Goal: Book appointment/travel/reservation

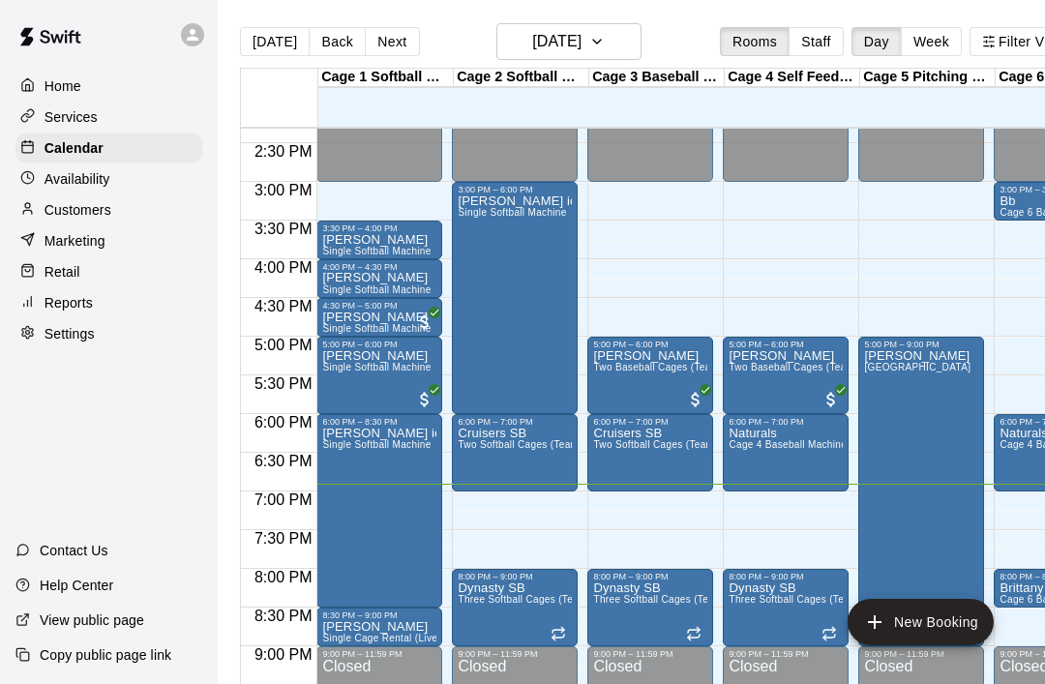
scroll to position [1107, 0]
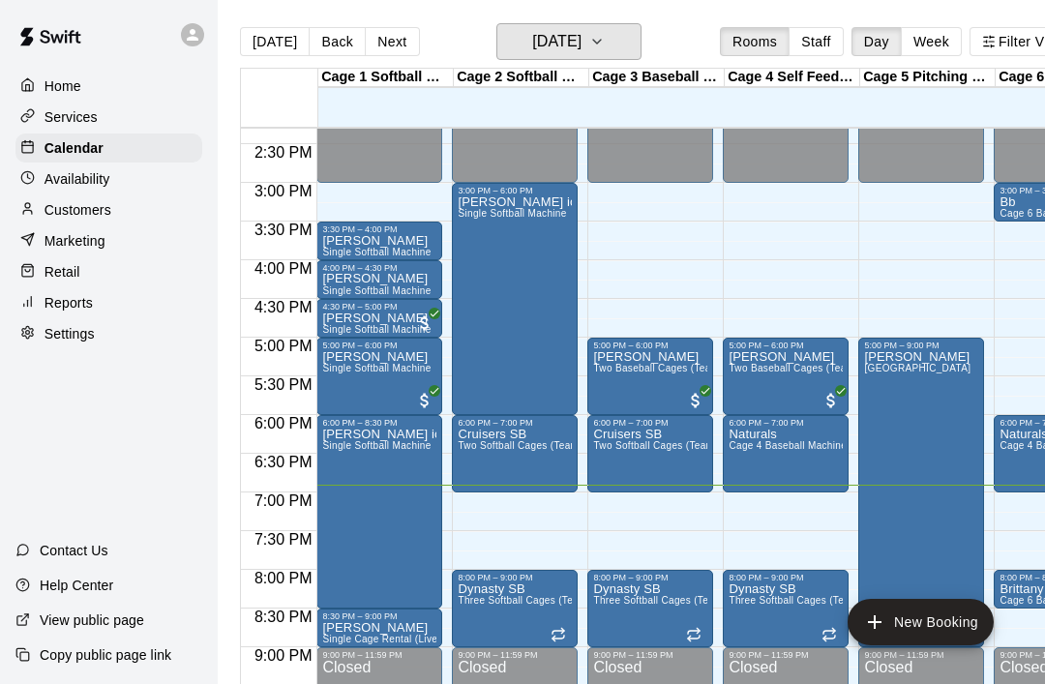
click at [613, 38] on button "[DATE]" at bounding box center [569, 41] width 145 height 37
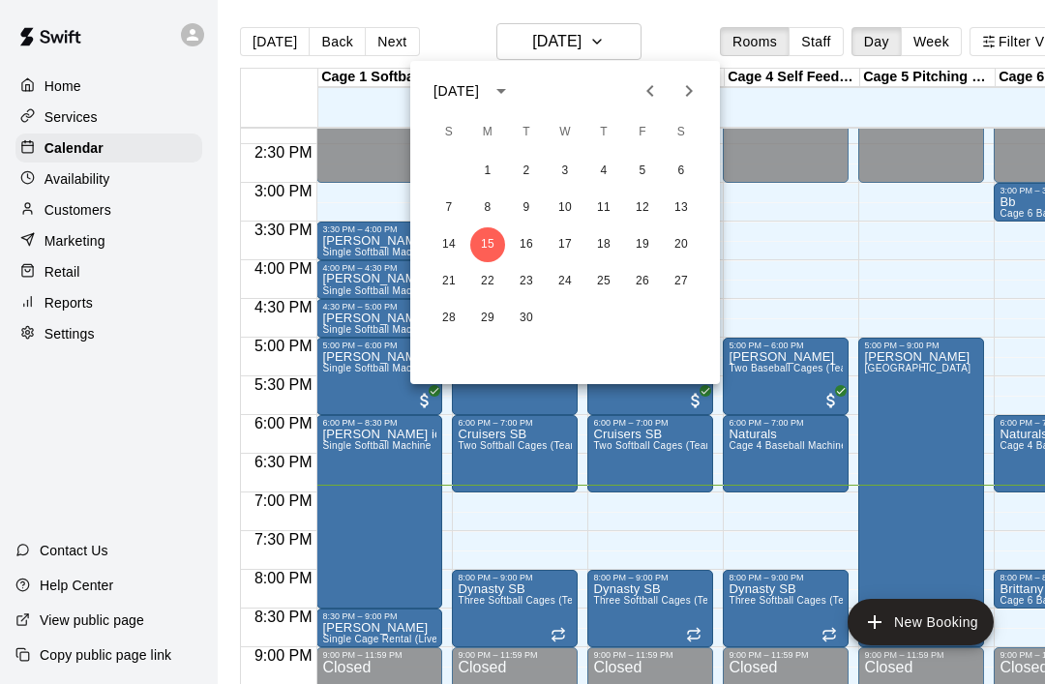
click at [809, 280] on div at bounding box center [522, 342] width 1045 height 684
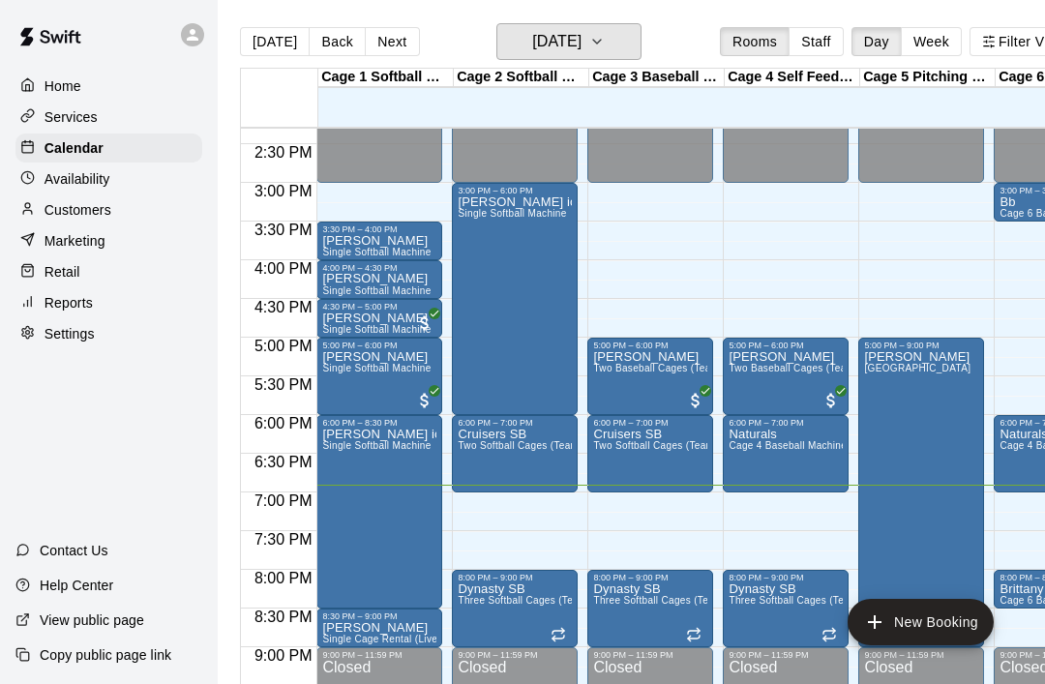
click at [615, 35] on button "[DATE]" at bounding box center [569, 41] width 145 height 37
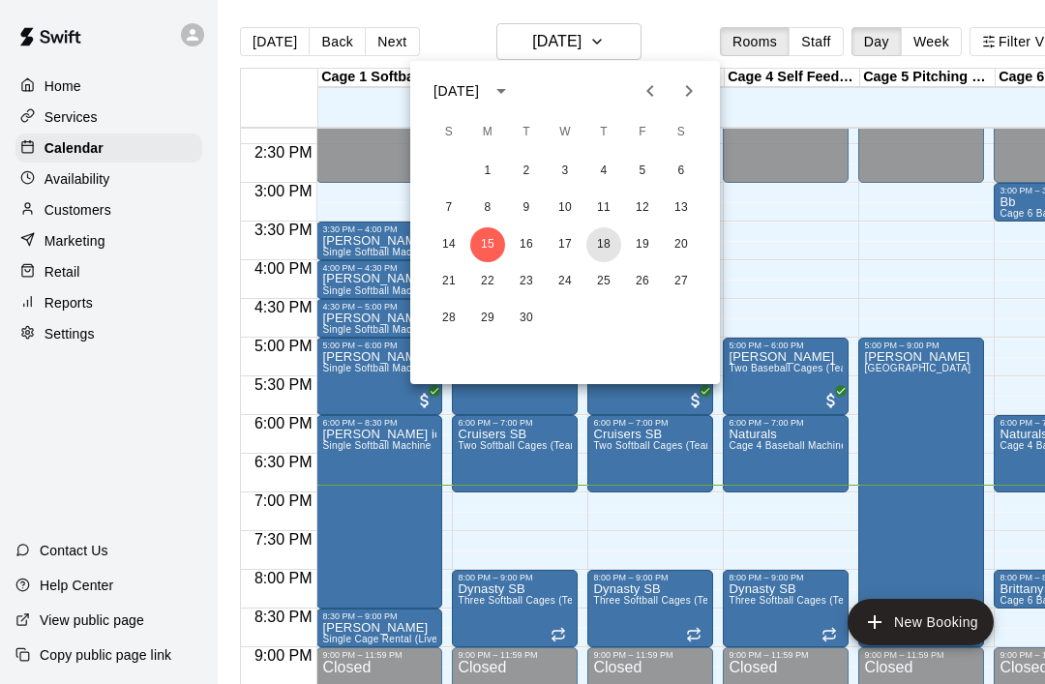
click at [598, 251] on button "18" at bounding box center [604, 244] width 35 height 35
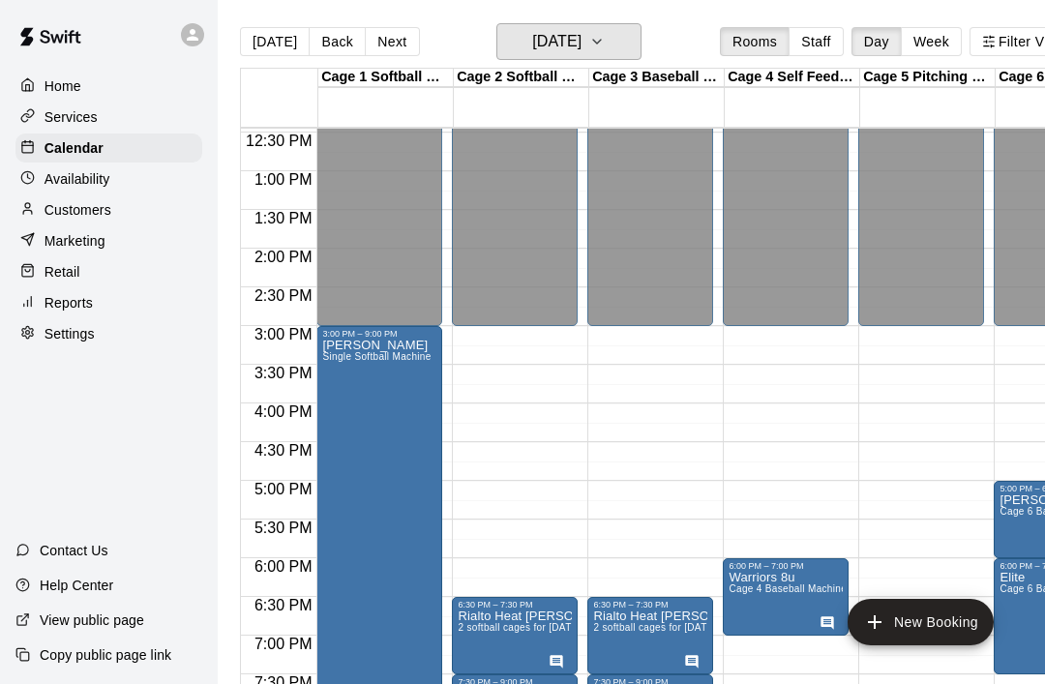
scroll to position [964, 0]
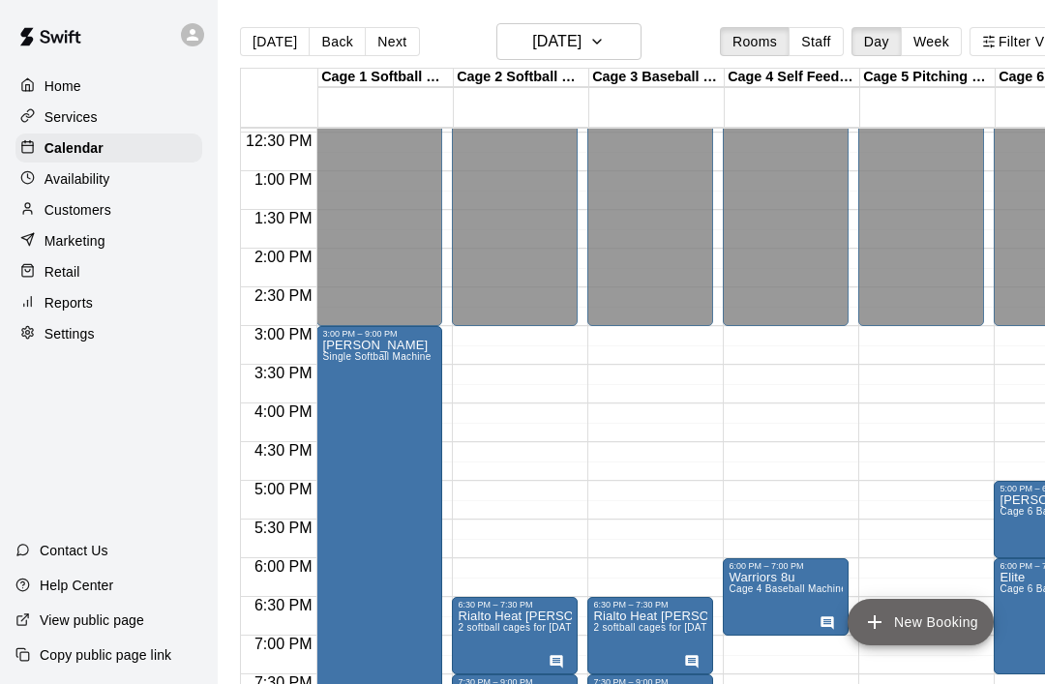
click at [917, 641] on button "New Booking" at bounding box center [921, 622] width 146 height 46
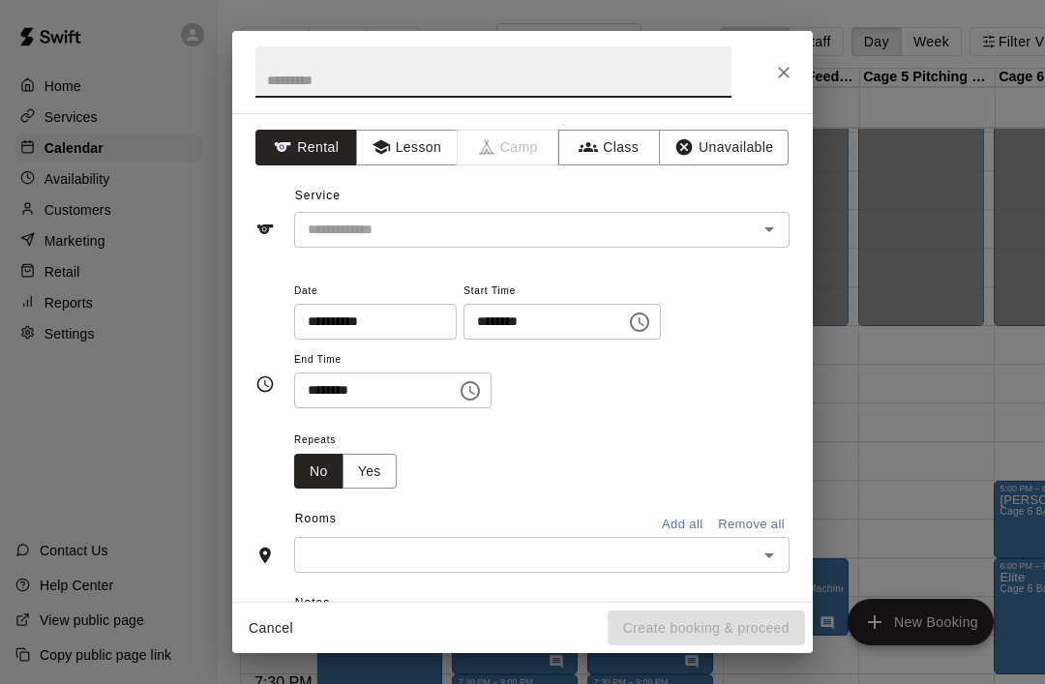
click at [561, 78] on input "text" at bounding box center [494, 71] width 476 height 51
click at [752, 231] on div at bounding box center [756, 229] width 50 height 27
type input "*******"
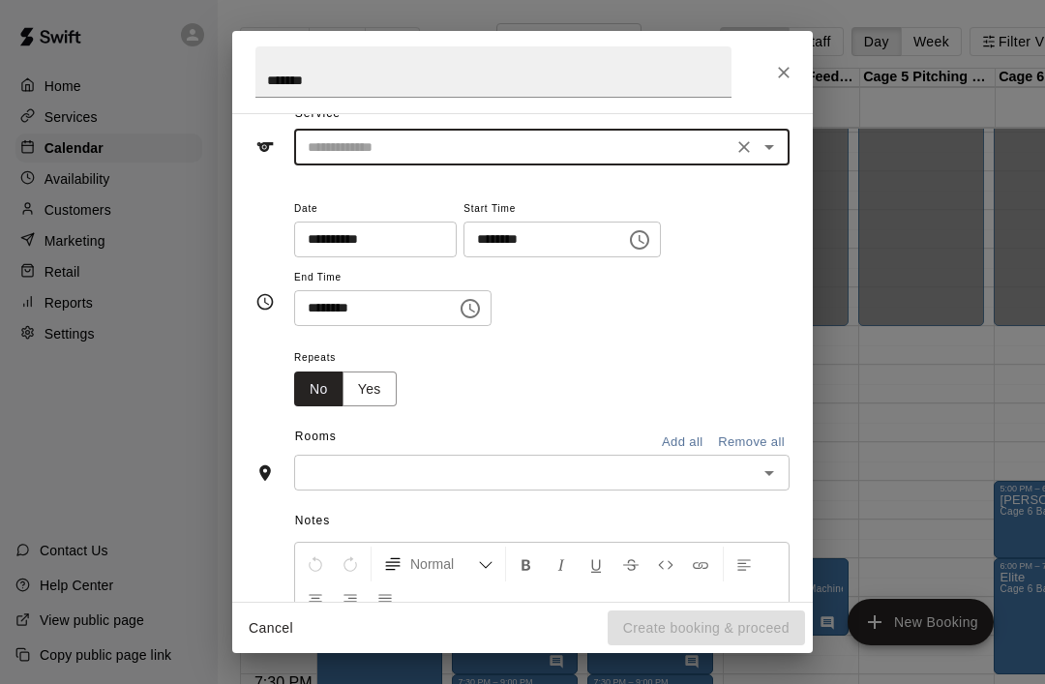
scroll to position [75, 0]
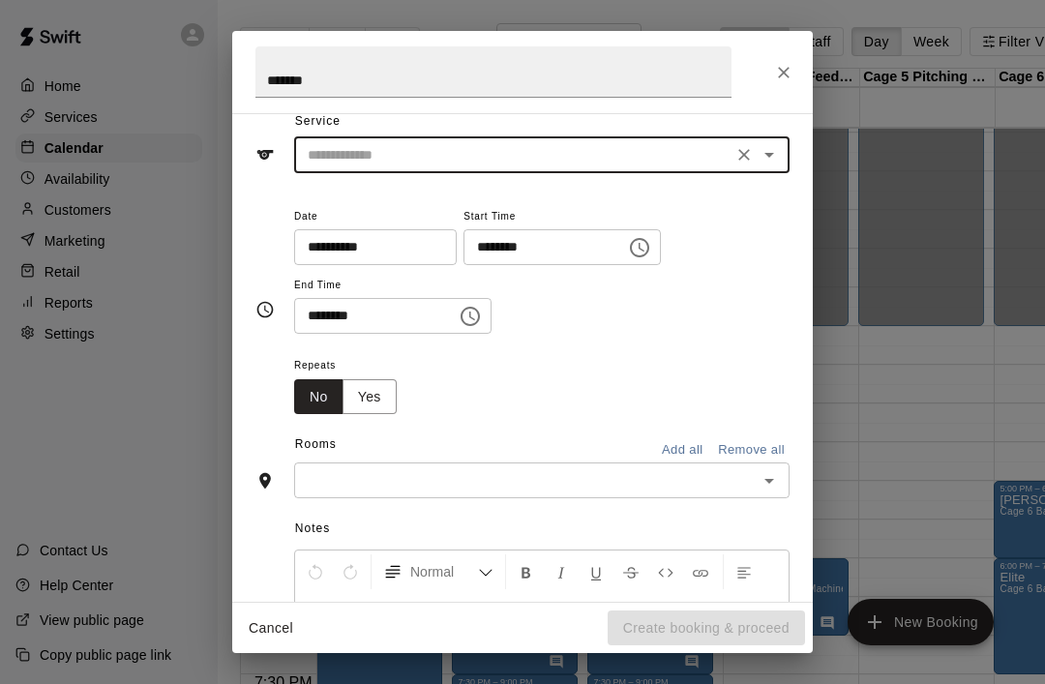
click at [779, 143] on icon "Open" at bounding box center [769, 154] width 23 height 23
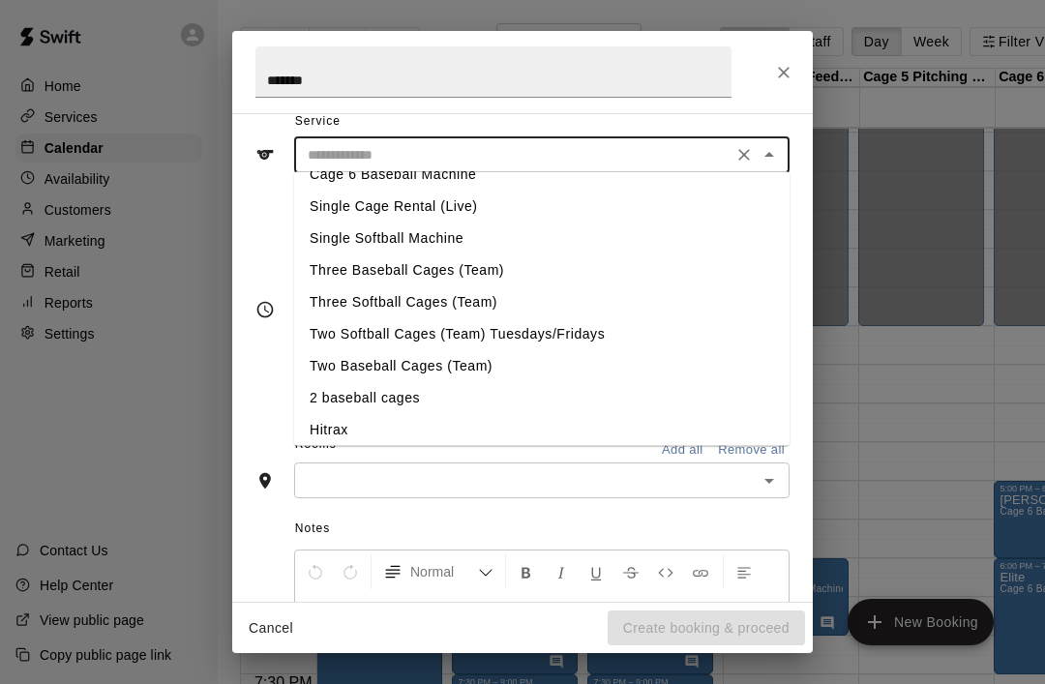
scroll to position [124, 0]
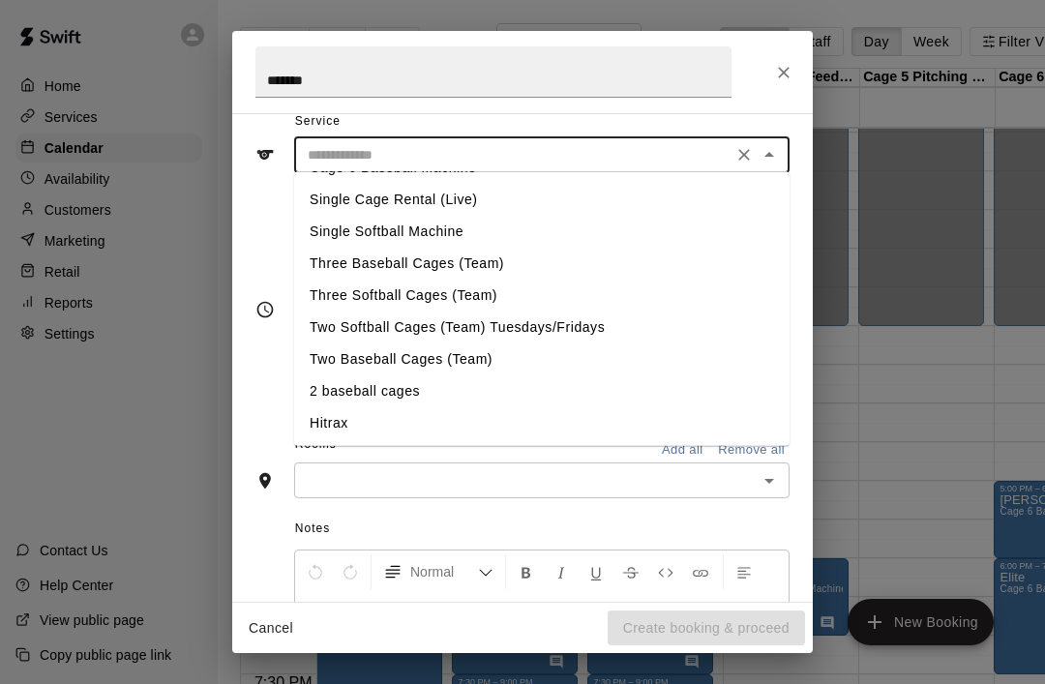
click at [434, 226] on li "Single Softball Machine" at bounding box center [542, 232] width 496 height 32
type input "**********"
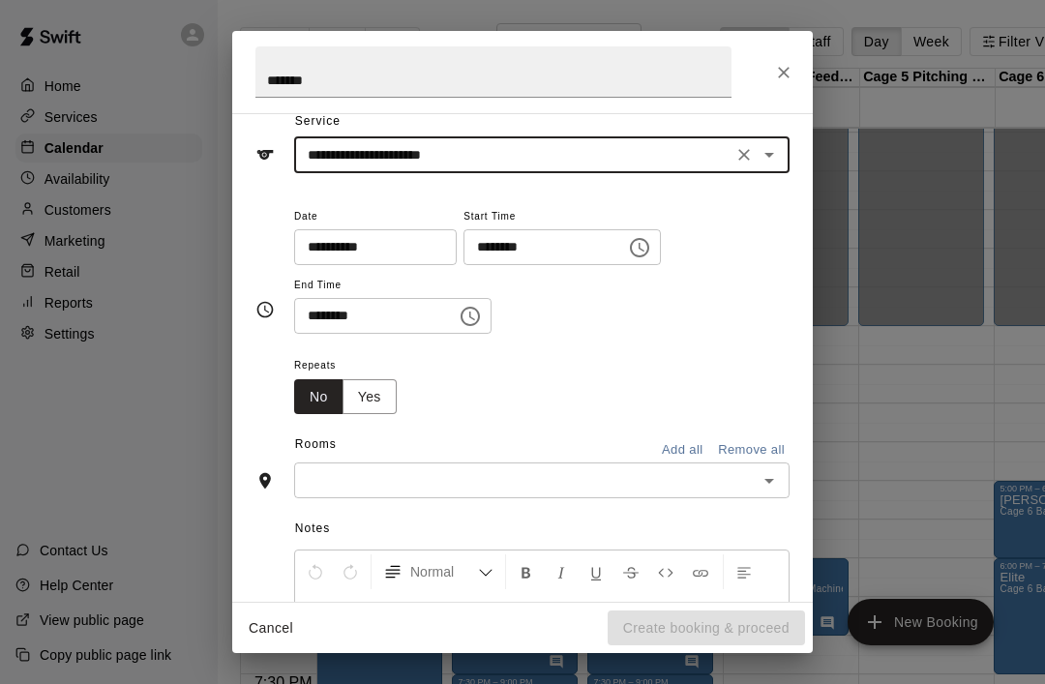
click at [628, 250] on icon "Choose time, selected time is 6:00 PM" at bounding box center [639, 247] width 23 height 23
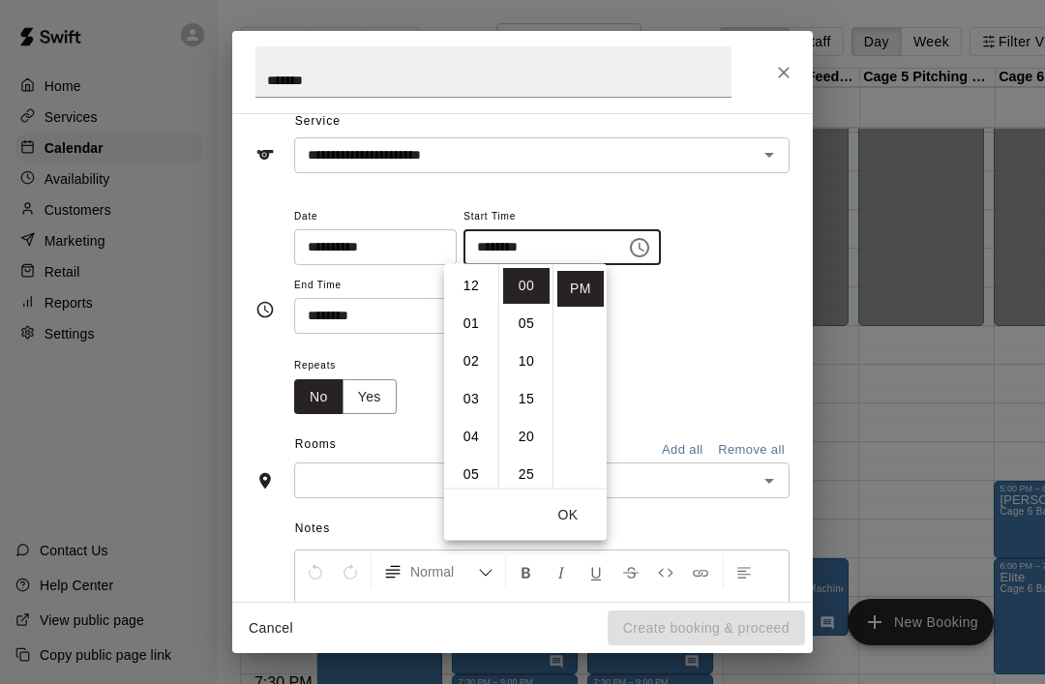
scroll to position [0, 0]
click at [482, 326] on li "01" at bounding box center [471, 324] width 46 height 36
click at [535, 395] on li "30" at bounding box center [526, 397] width 46 height 36
type input "********"
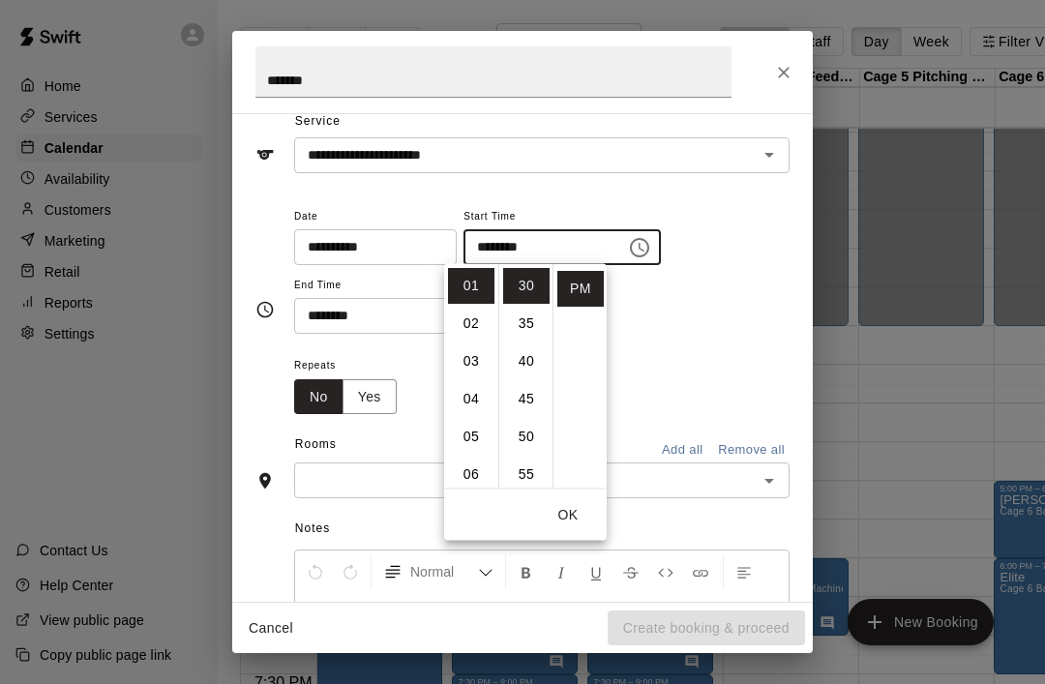
scroll to position [227, 0]
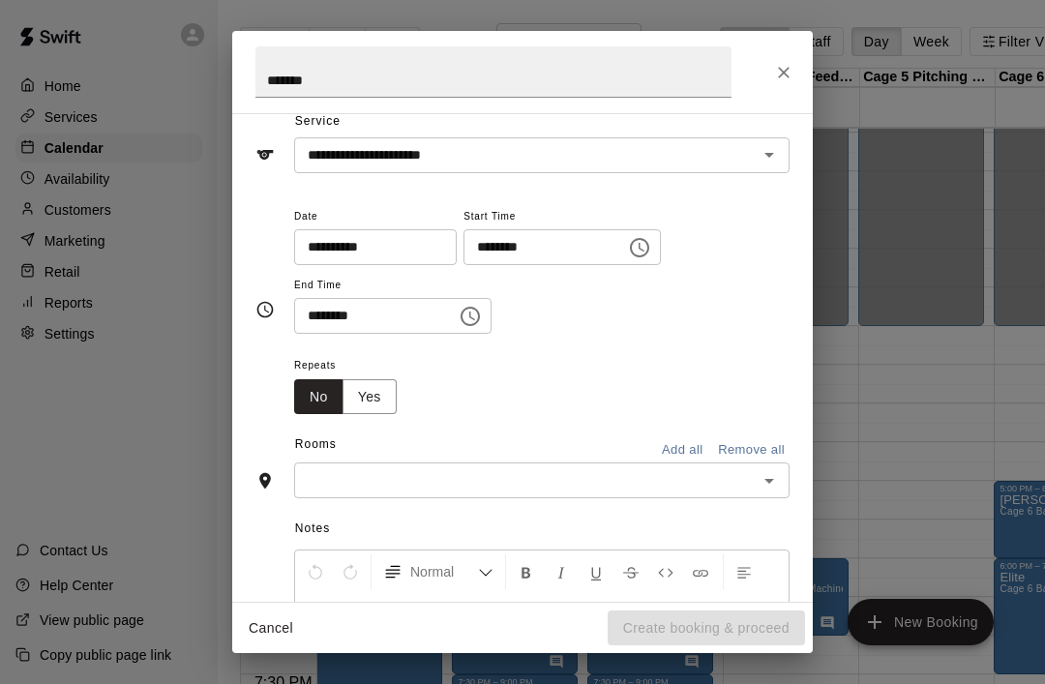
click at [718, 325] on div "**********" at bounding box center [542, 269] width 496 height 131
click at [463, 320] on icon "Choose time, selected time is 6:30 PM" at bounding box center [470, 316] width 23 height 23
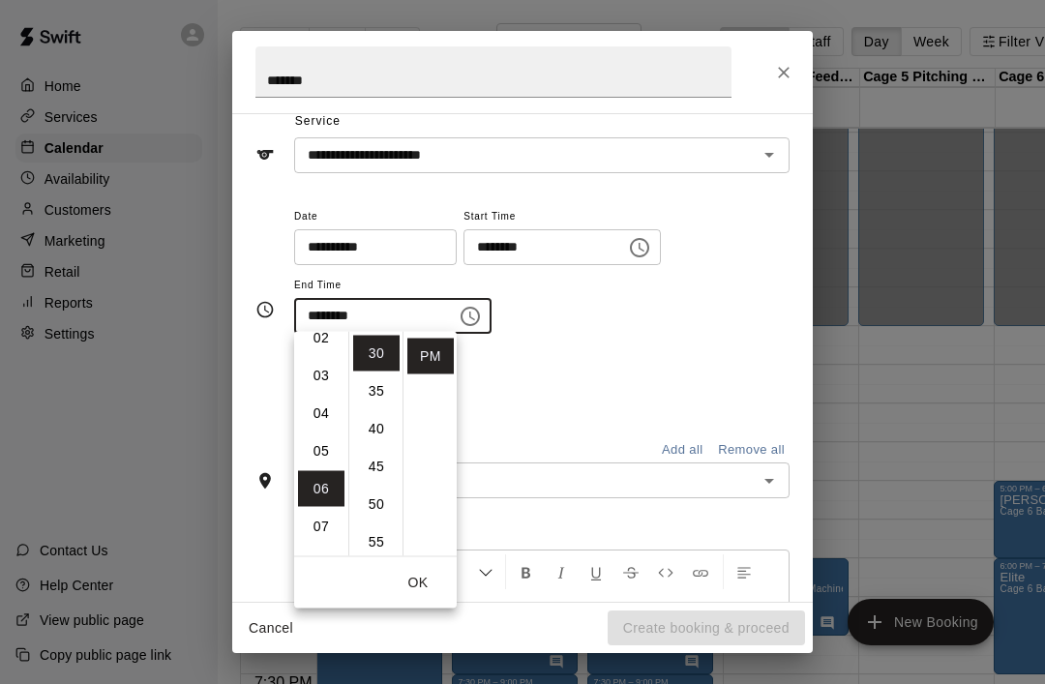
scroll to position [89, 0]
click at [335, 383] on li "03" at bounding box center [321, 378] width 46 height 36
type input "********"
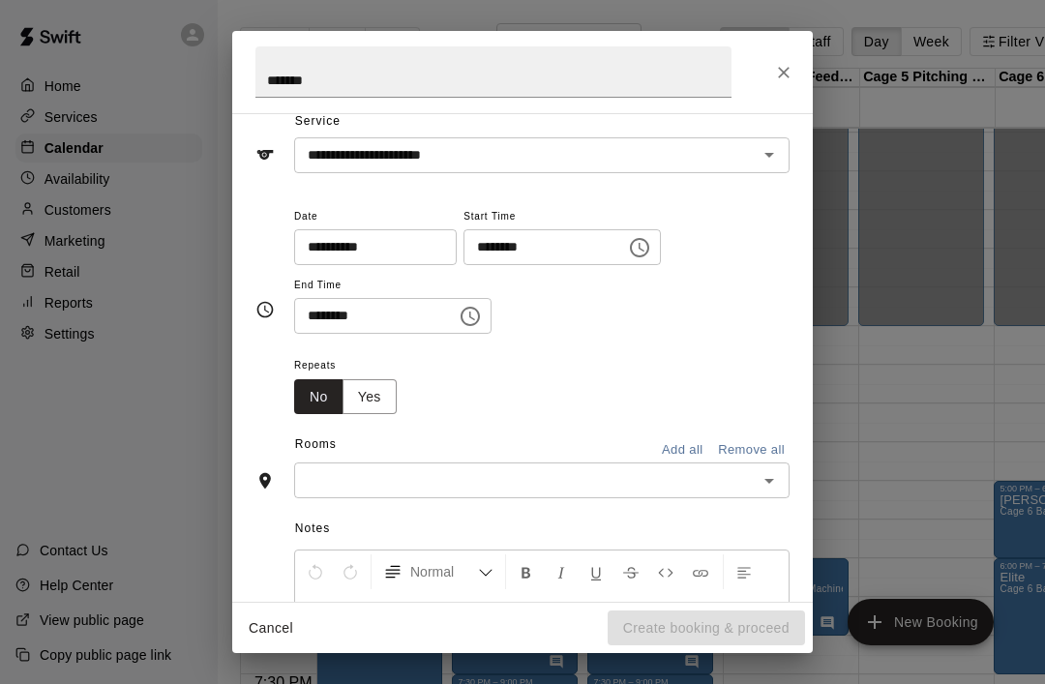
click at [608, 364] on div "Repeats No Yes" at bounding box center [542, 383] width 496 height 61
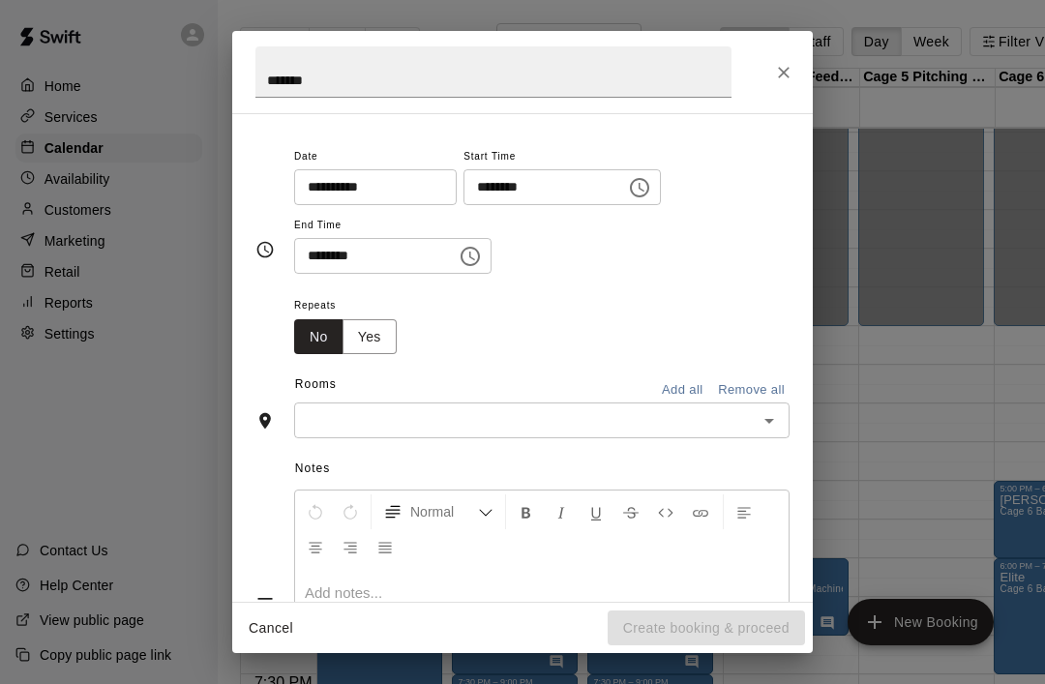
scroll to position [144, 0]
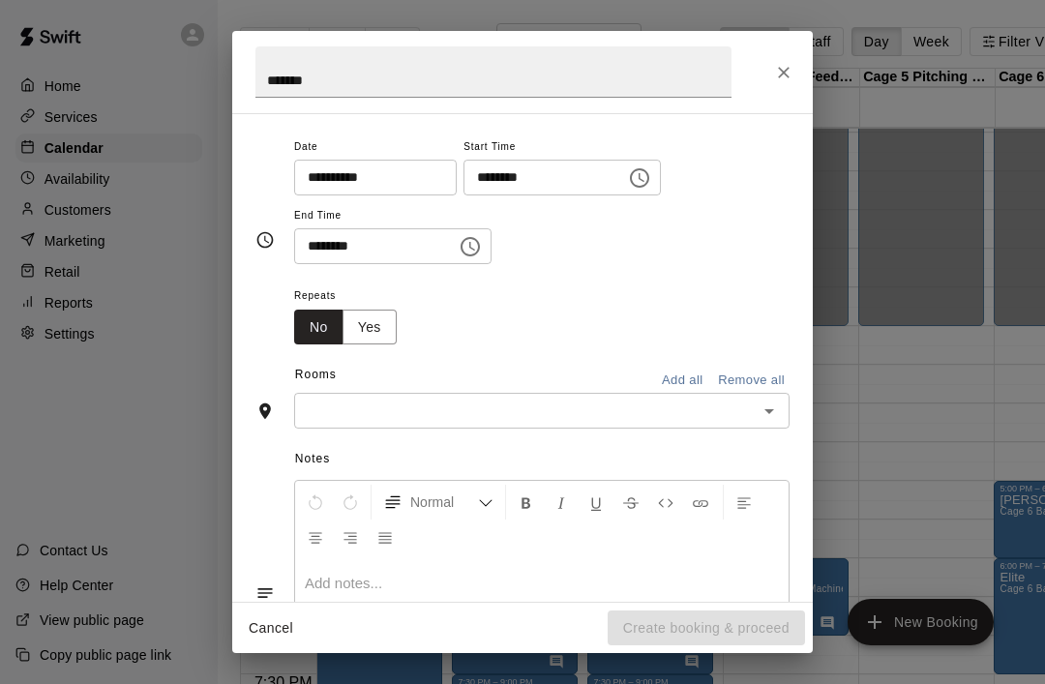
click at [394, 310] on button "Yes" at bounding box center [370, 328] width 54 height 36
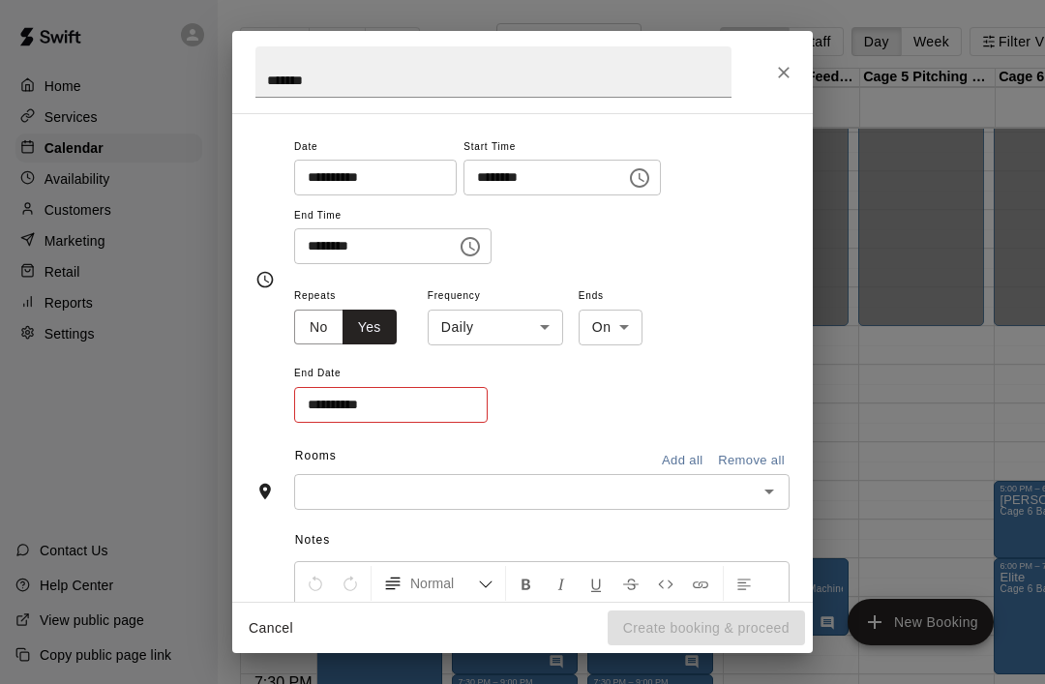
click at [415, 407] on input "**********" at bounding box center [384, 405] width 180 height 36
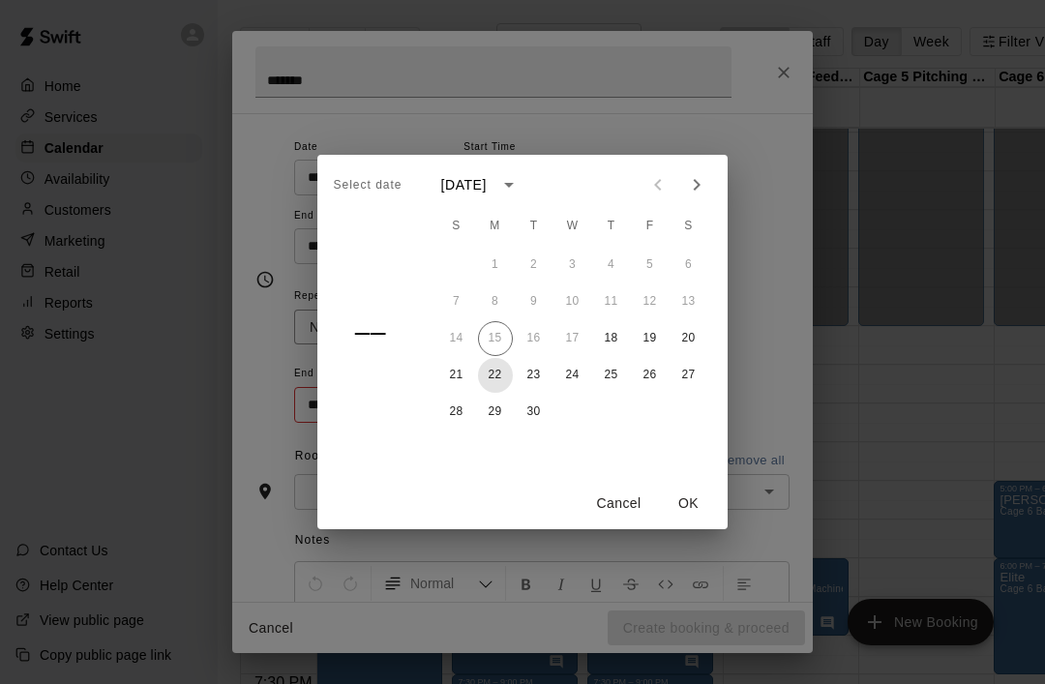
click at [508, 379] on button "22" at bounding box center [495, 375] width 35 height 35
type input "**********"
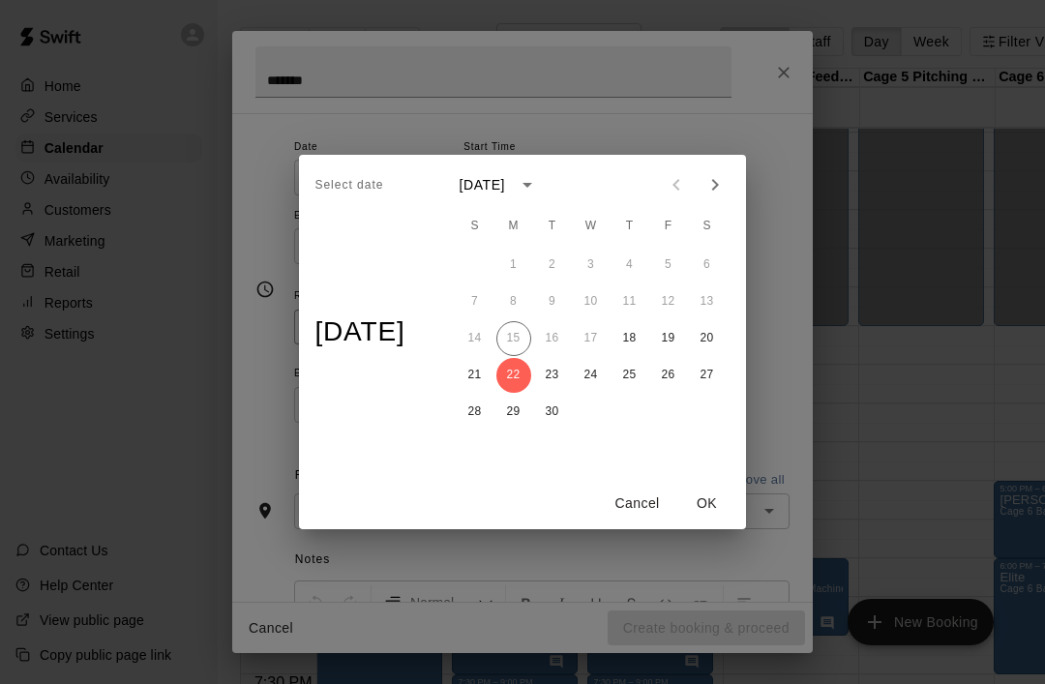
click at [728, 502] on button "OK" at bounding box center [708, 504] width 62 height 36
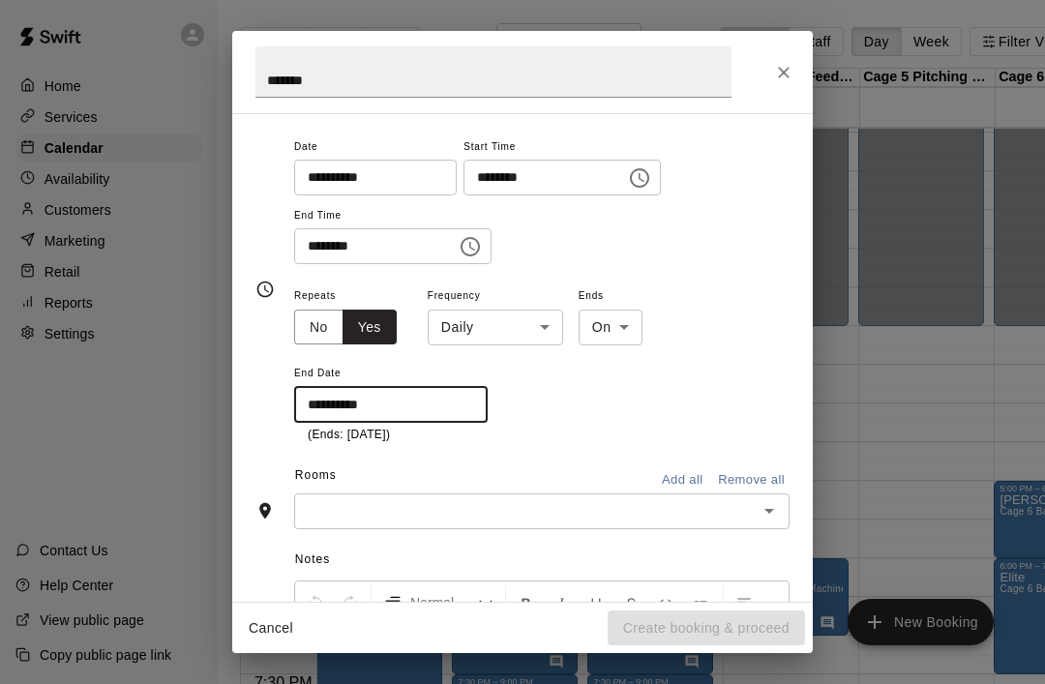
click at [550, 326] on body "Home Services Calendar Availability Customers Marketing Retail Reports Settings…" at bounding box center [522, 357] width 1045 height 715
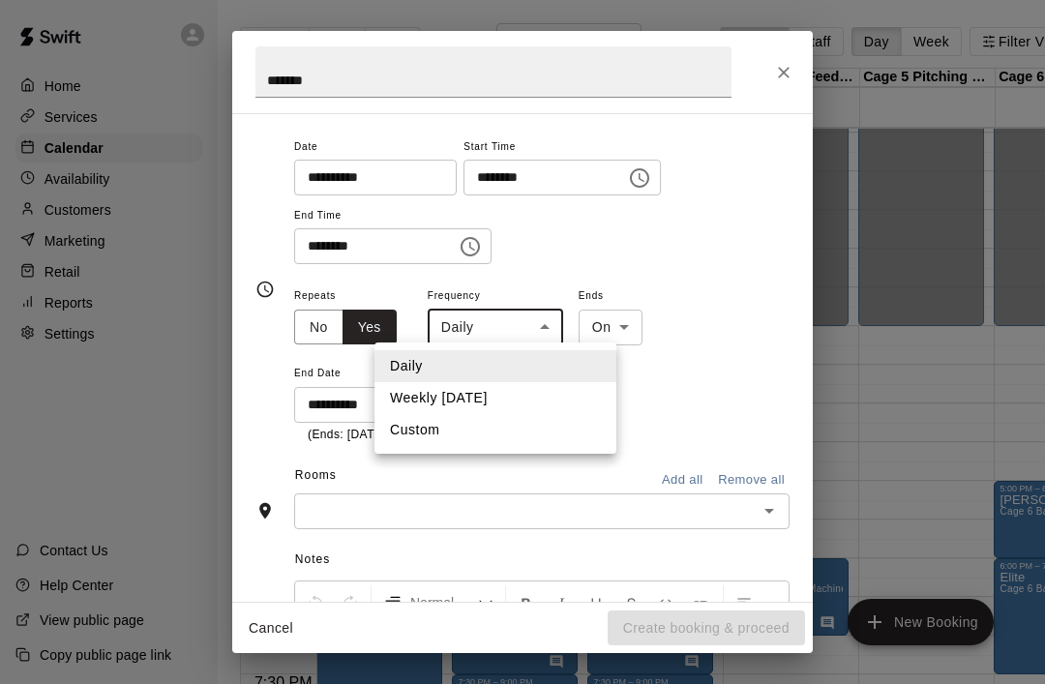
click at [509, 403] on li "Weekly on Thursday" at bounding box center [496, 398] width 242 height 32
type input "******"
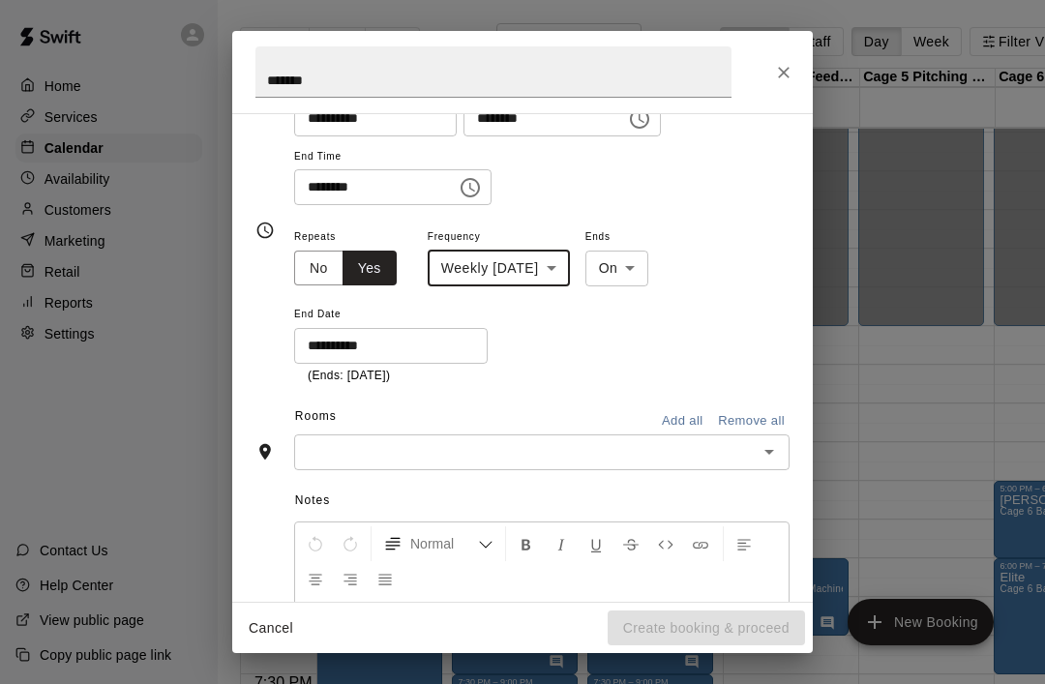
scroll to position [227, 0]
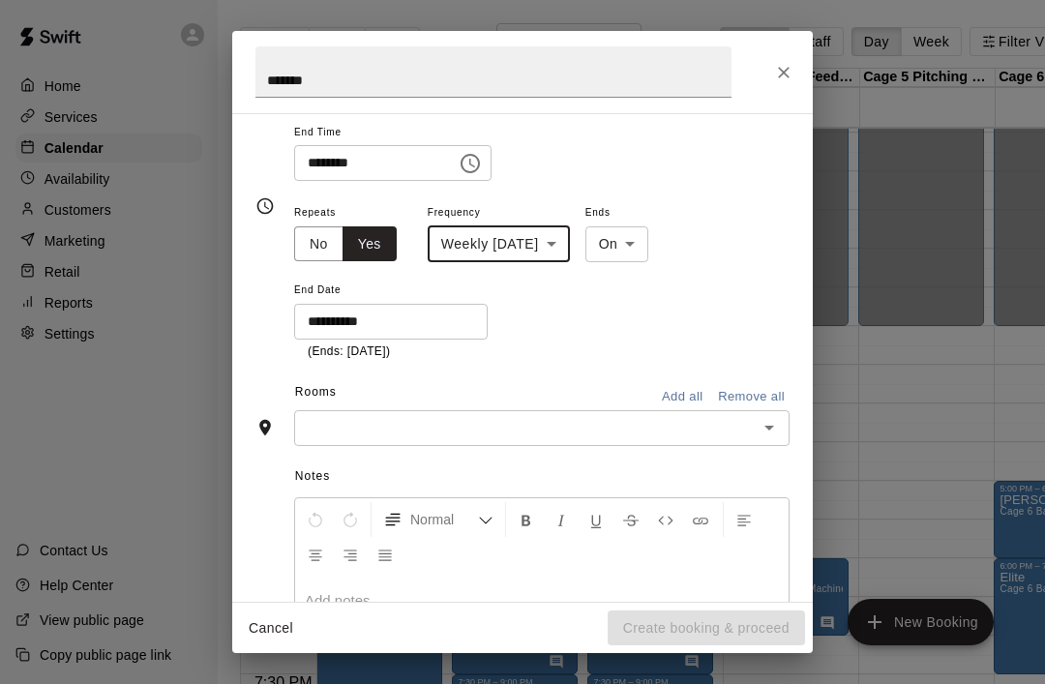
click at [780, 426] on icon "Open" at bounding box center [769, 427] width 23 height 23
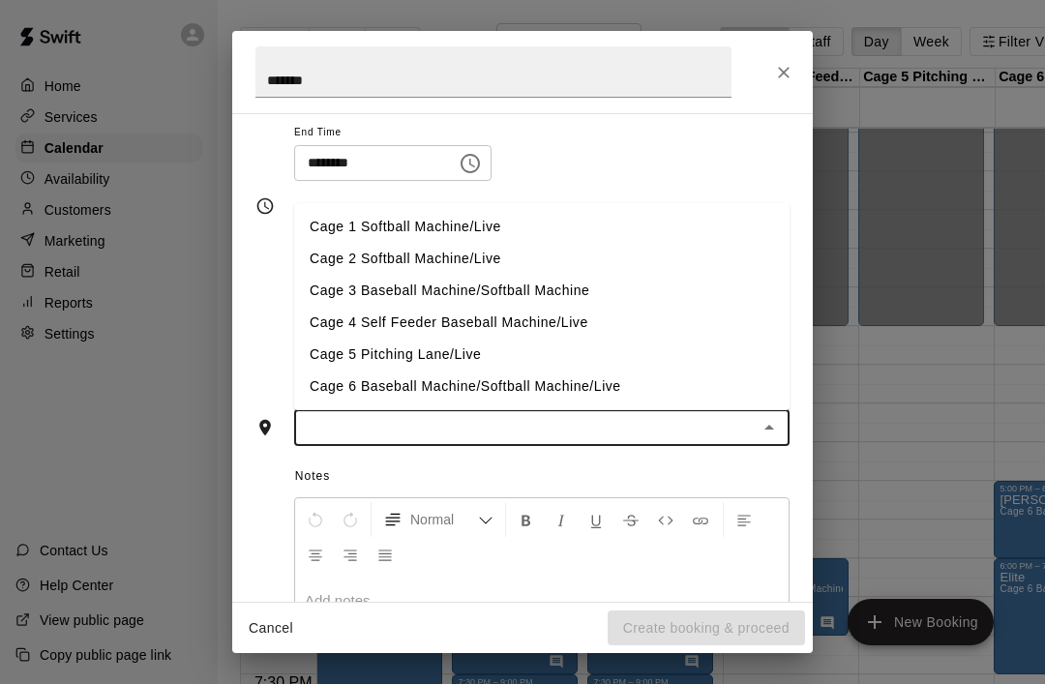
scroll to position [0, 3]
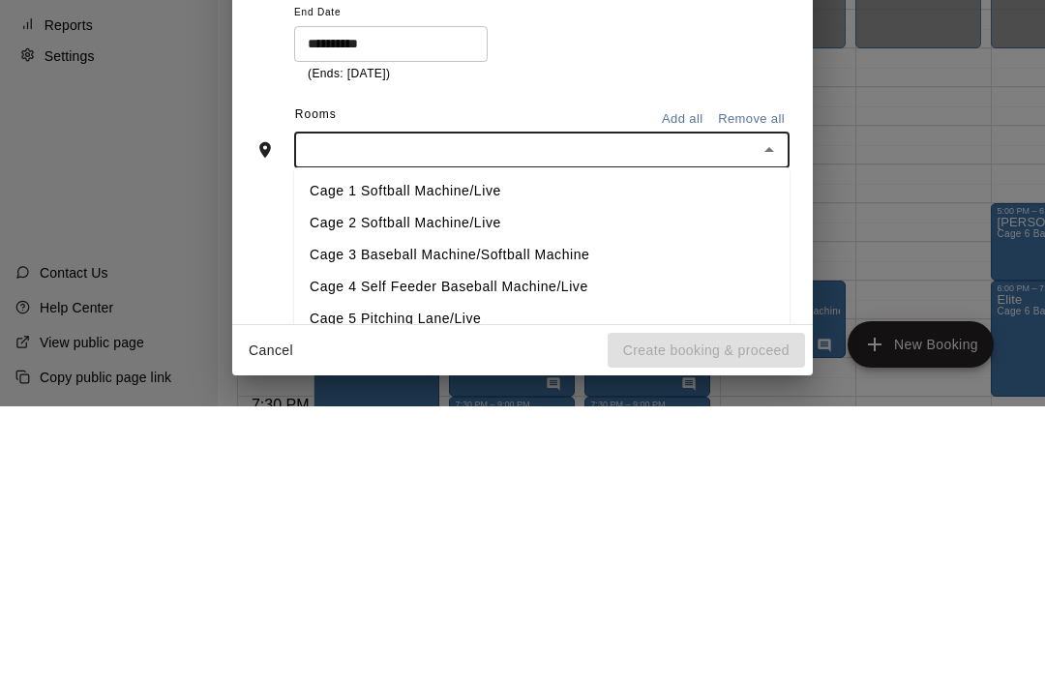
click at [448, 485] on li "Cage 2 Softball Machine/Live" at bounding box center [542, 501] width 496 height 32
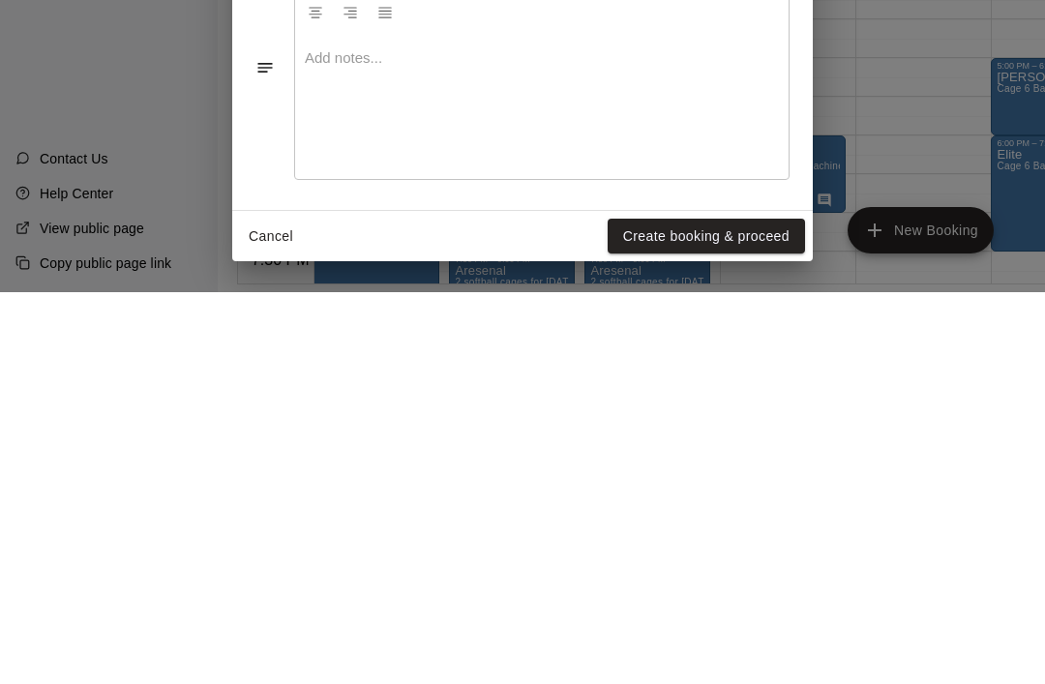
scroll to position [93, 4]
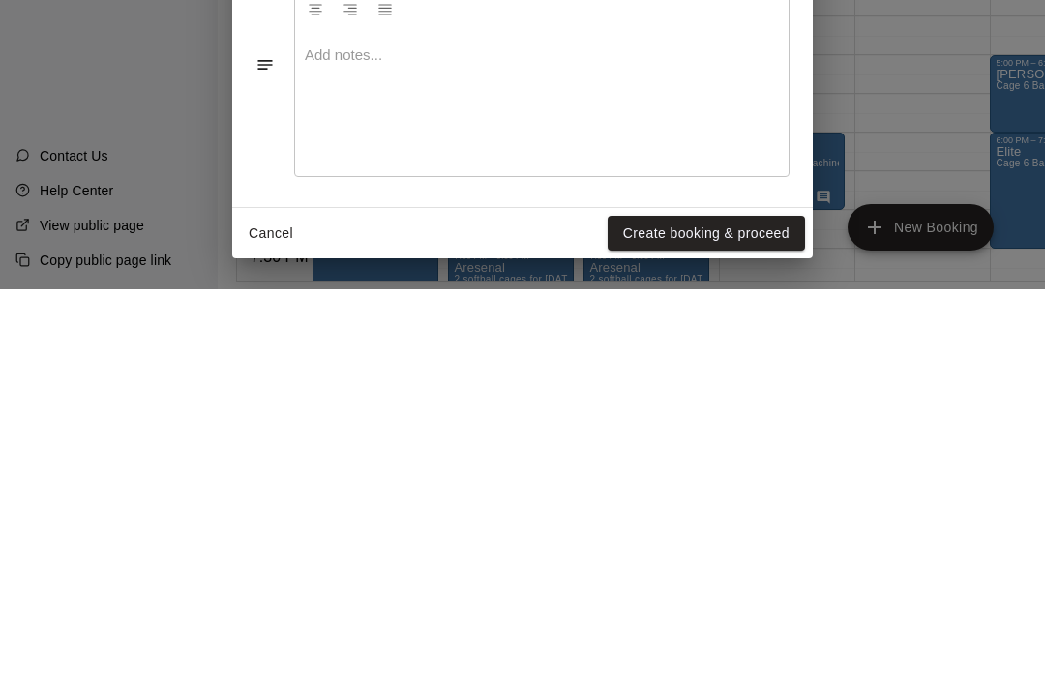
click at [727, 611] on button "Create booking & proceed" at bounding box center [706, 629] width 197 height 36
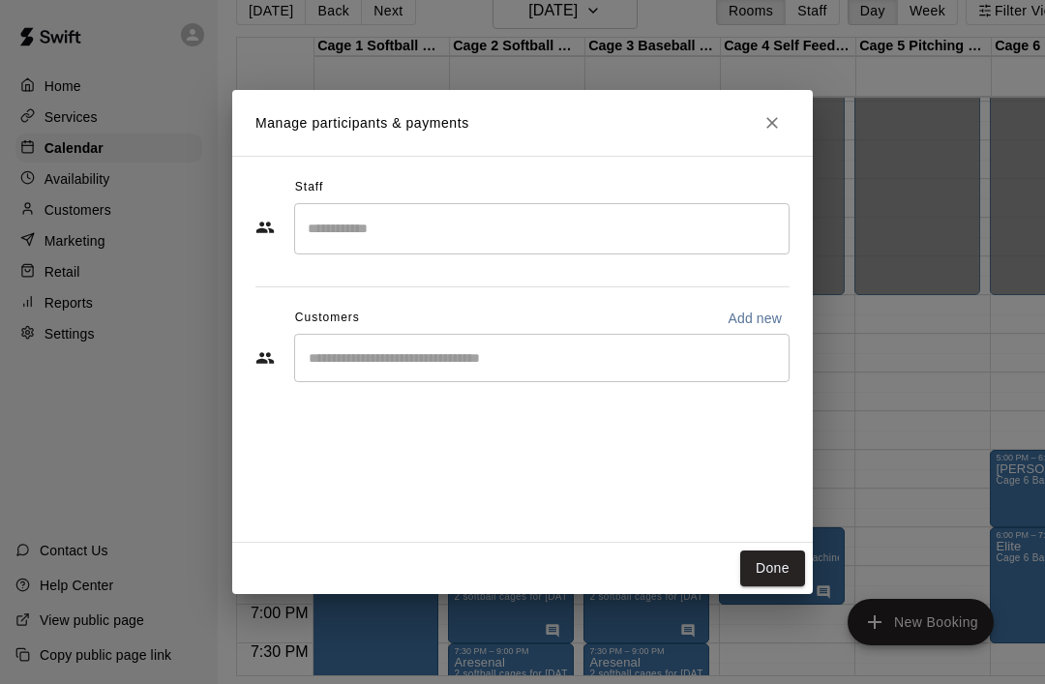
click at [778, 574] on button "Done" at bounding box center [773, 569] width 65 height 36
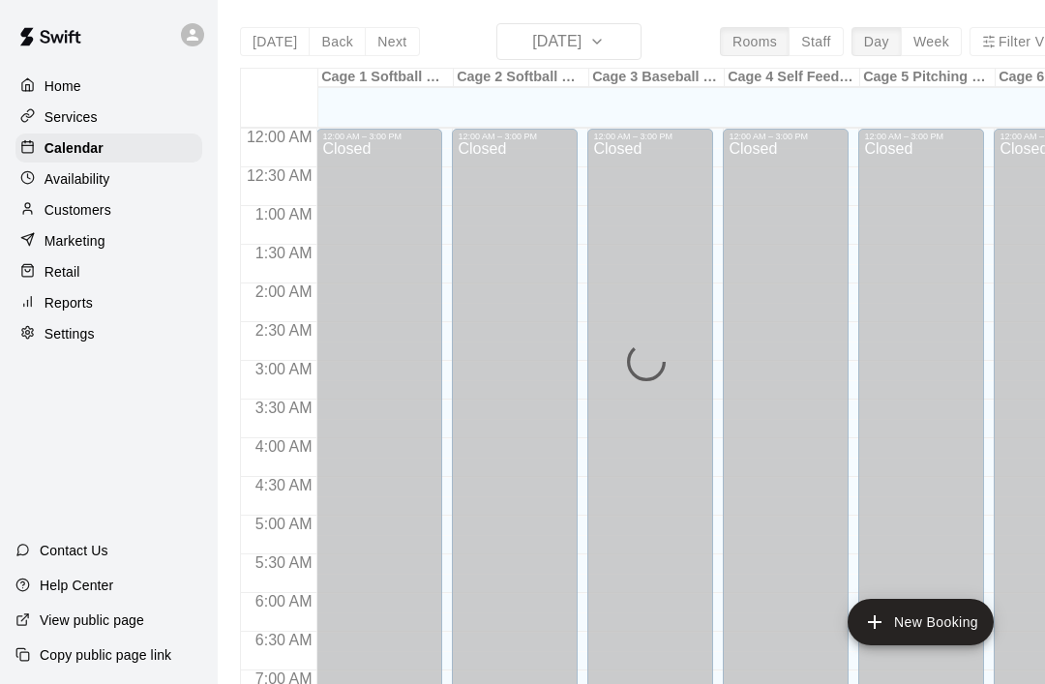
scroll to position [1162, 0]
